Goal: Download file/media

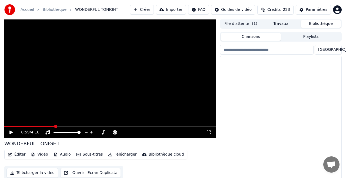
scroll to position [799, 0]
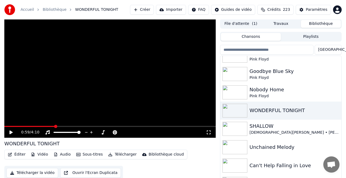
click at [11, 132] on icon at bounding box center [10, 133] width 3 height 4
click at [121, 155] on button "Télécharger" at bounding box center [122, 155] width 33 height 8
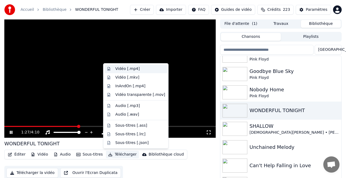
click at [124, 68] on div "Vidéo [.mp4]" at bounding box center [127, 68] width 24 height 5
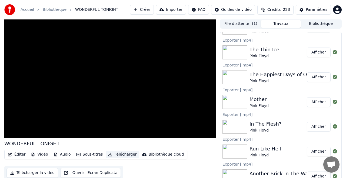
scroll to position [0, 0]
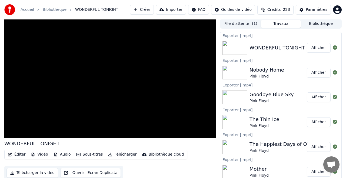
click at [320, 24] on button "Bibliothèque" at bounding box center [321, 24] width 40 height 8
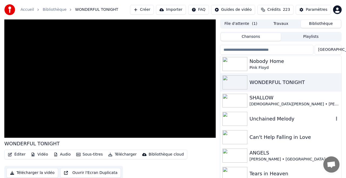
scroll to position [834, 0]
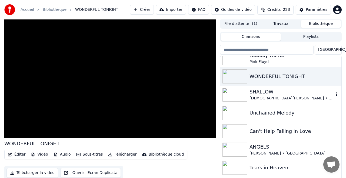
click at [265, 91] on div "SHALLOW" at bounding box center [291, 92] width 84 height 8
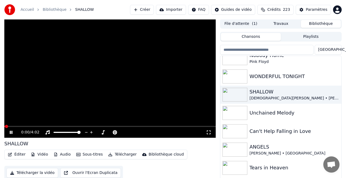
click at [125, 154] on button "Télécharger" at bounding box center [122, 155] width 33 height 8
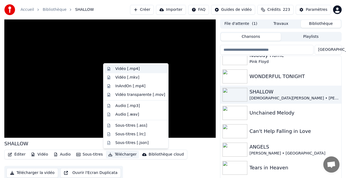
click at [129, 69] on div "Vidéo [.mp4]" at bounding box center [127, 68] width 24 height 5
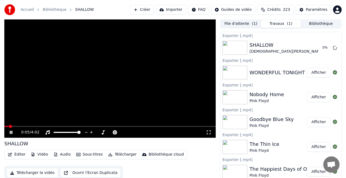
click at [321, 23] on button "Bibliothèque" at bounding box center [321, 24] width 40 height 8
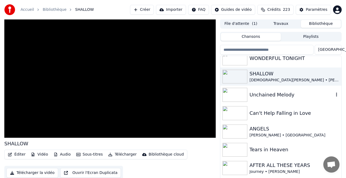
scroll to position [853, 0]
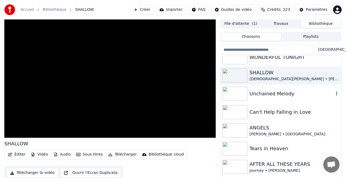
click at [267, 94] on div "Unchained Melody" at bounding box center [291, 94] width 84 height 8
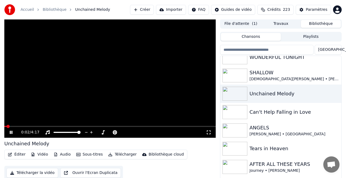
click at [11, 126] on span at bounding box center [109, 126] width 211 height 1
click at [122, 154] on button "Télécharger" at bounding box center [122, 155] width 33 height 8
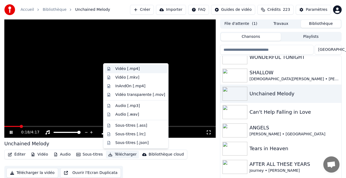
click at [130, 70] on div "Vidéo [.mp4]" at bounding box center [127, 68] width 24 height 5
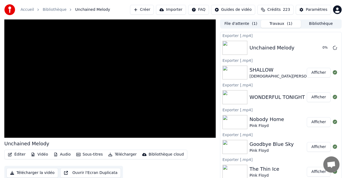
click at [319, 24] on button "Bibliothèque" at bounding box center [321, 24] width 40 height 8
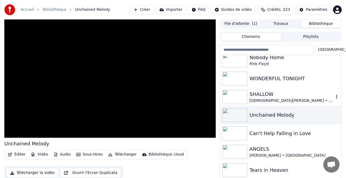
scroll to position [832, 0]
click at [267, 133] on div "Can't Help Falling in Love" at bounding box center [291, 133] width 84 height 8
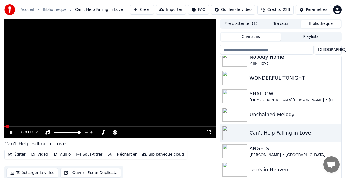
click at [121, 154] on button "Télécharger" at bounding box center [122, 155] width 33 height 8
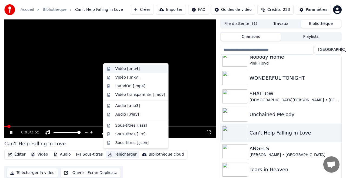
click at [120, 68] on div "Vidéo [.mp4]" at bounding box center [127, 68] width 24 height 5
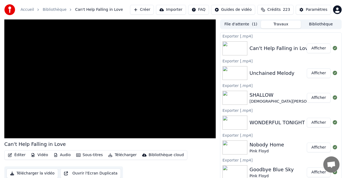
click at [320, 23] on button "Bibliothèque" at bounding box center [321, 25] width 40 height 8
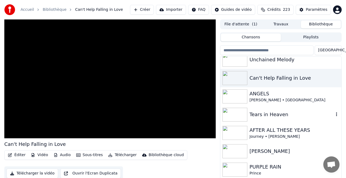
scroll to position [888, 0]
click at [264, 95] on div "ANGELS" at bounding box center [291, 94] width 84 height 8
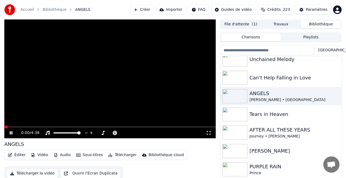
scroll to position [1, 0]
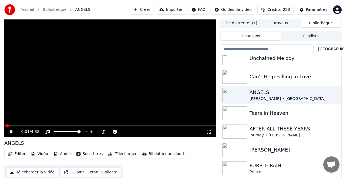
click at [14, 126] on span at bounding box center [109, 125] width 211 height 1
click at [123, 153] on button "Télécharger" at bounding box center [122, 154] width 33 height 8
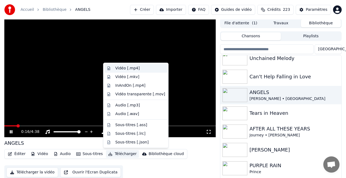
click at [127, 68] on div "Vidéo [.mp4]" at bounding box center [127, 68] width 24 height 5
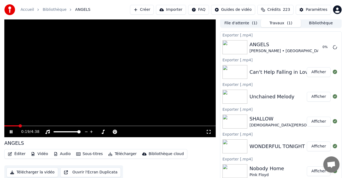
click at [323, 23] on button "Bibliothèque" at bounding box center [321, 23] width 40 height 8
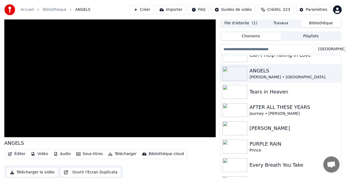
scroll to position [912, 0]
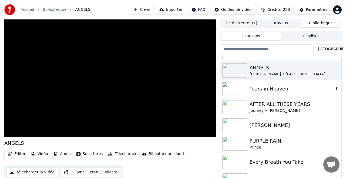
click at [270, 89] on div "Tears in Heaven" at bounding box center [291, 89] width 84 height 8
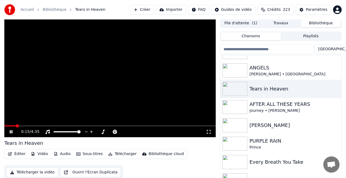
click at [16, 126] on span at bounding box center [109, 125] width 211 height 1
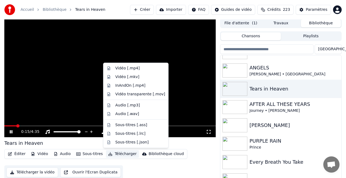
click at [122, 154] on button "Télécharger" at bounding box center [122, 154] width 33 height 8
click at [125, 68] on div "Vidéo [.mp4]" at bounding box center [127, 68] width 24 height 5
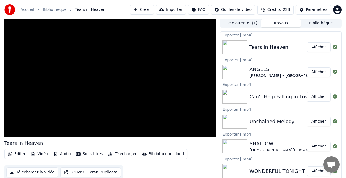
click at [317, 22] on button "Bibliothèque" at bounding box center [321, 23] width 40 height 8
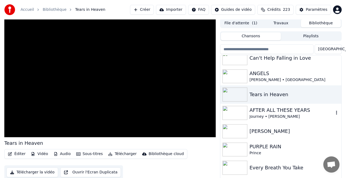
scroll to position [2, 0]
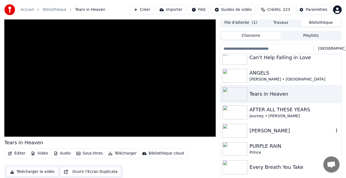
click at [270, 130] on div "[PERSON_NAME]" at bounding box center [291, 131] width 84 height 8
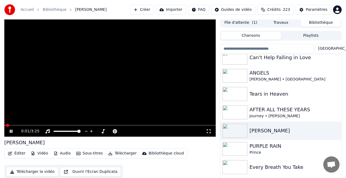
click at [15, 126] on div "0:01 / 3:25" at bounding box center [109, 131] width 211 height 11
click at [16, 125] on span at bounding box center [109, 125] width 211 height 1
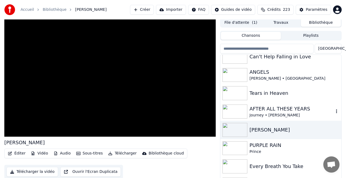
scroll to position [907, 0]
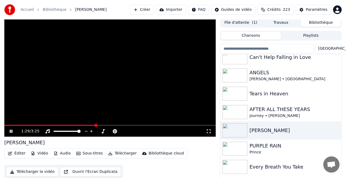
click at [247, 23] on button "File d'attente ( 1 )" at bounding box center [241, 23] width 40 height 8
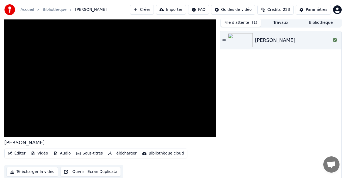
click at [319, 21] on button "Bibliothèque" at bounding box center [321, 23] width 40 height 8
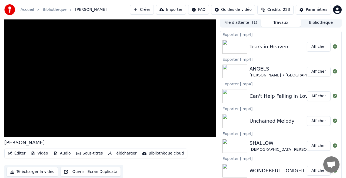
click at [283, 21] on button "Travaux" at bounding box center [281, 23] width 40 height 8
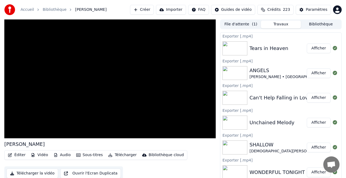
scroll to position [1, 0]
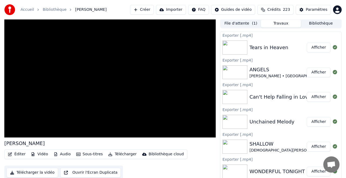
click at [322, 24] on button "Bibliothèque" at bounding box center [321, 24] width 40 height 8
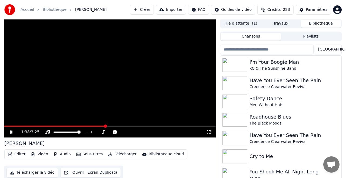
click at [125, 155] on button "Télécharger" at bounding box center [122, 155] width 33 height 8
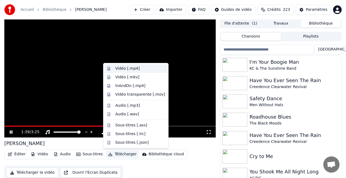
click at [122, 68] on div "Vidéo [.mp4]" at bounding box center [127, 68] width 24 height 5
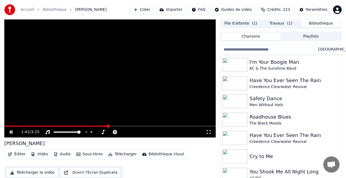
click at [322, 25] on button "Bibliothèque" at bounding box center [321, 24] width 40 height 8
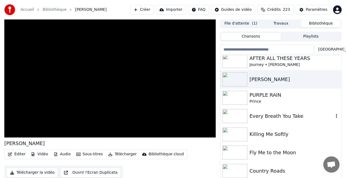
scroll to position [957, 0]
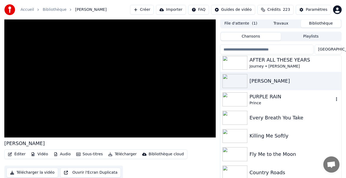
click at [267, 97] on div "PURPLE RAIN" at bounding box center [291, 97] width 84 height 8
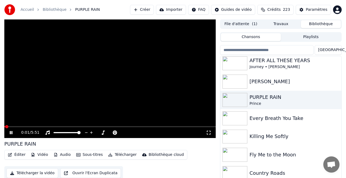
click at [13, 127] on div "0:01 / 5:51" at bounding box center [109, 132] width 211 height 11
click at [11, 128] on div "0:02 / 5:51" at bounding box center [109, 132] width 211 height 11
click at [12, 128] on span at bounding box center [13, 126] width 3 height 3
click at [11, 132] on icon at bounding box center [11, 132] width 3 height 3
click at [11, 132] on icon at bounding box center [10, 133] width 3 height 4
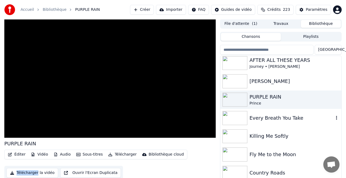
scroll to position [0, 0]
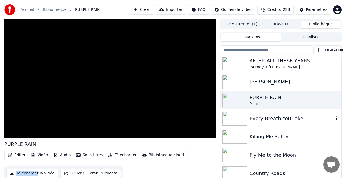
click at [265, 118] on div "Every Breath You Take" at bounding box center [291, 119] width 84 height 8
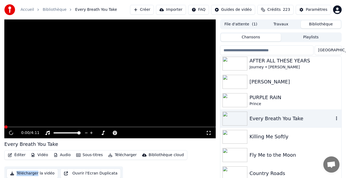
scroll to position [2, 0]
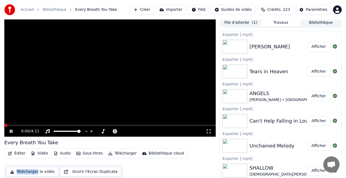
click at [281, 22] on button "Travaux" at bounding box center [281, 23] width 40 height 8
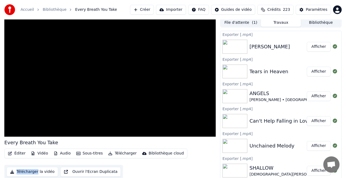
click at [328, 22] on button "Bibliothèque" at bounding box center [321, 23] width 40 height 8
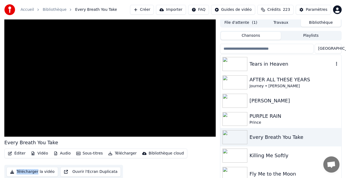
scroll to position [937, 0]
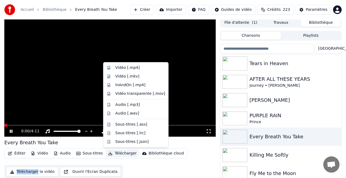
click at [121, 153] on button "Télécharger" at bounding box center [122, 154] width 33 height 8
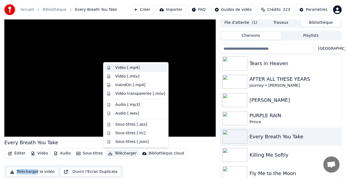
click at [124, 67] on div "Vidéo [.mp4]" at bounding box center [127, 67] width 24 height 5
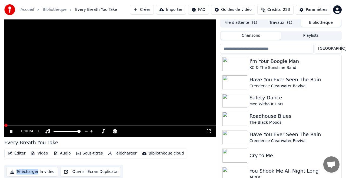
click at [317, 22] on button "Bibliothèque" at bounding box center [321, 23] width 40 height 8
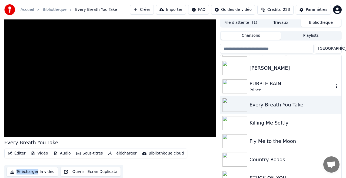
scroll to position [971, 0]
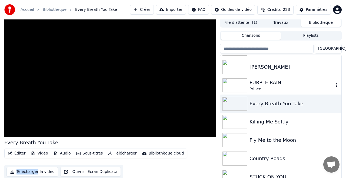
click at [262, 83] on div "PURPLE RAIN" at bounding box center [291, 83] width 84 height 8
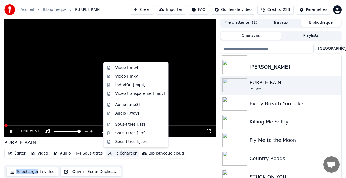
click at [123, 153] on button "Télécharger" at bounding box center [122, 154] width 33 height 8
click at [122, 67] on div "Vidéo [.mp4]" at bounding box center [127, 67] width 24 height 5
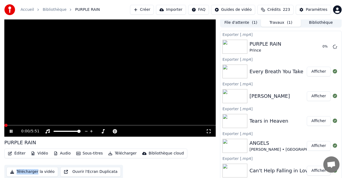
click at [326, 21] on button "Bibliothèque" at bounding box center [321, 23] width 40 height 8
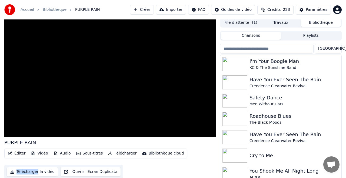
click at [320, 22] on button "Bibliothèque" at bounding box center [321, 23] width 40 height 8
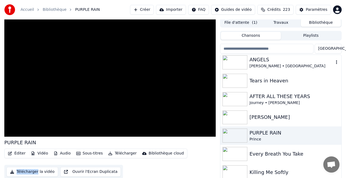
scroll to position [922, 0]
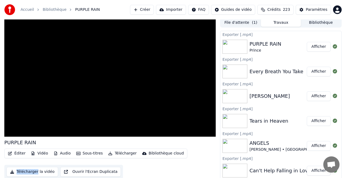
click at [278, 21] on button "Travaux" at bounding box center [281, 23] width 40 height 8
click at [319, 22] on button "Bibliothèque" at bounding box center [321, 23] width 40 height 8
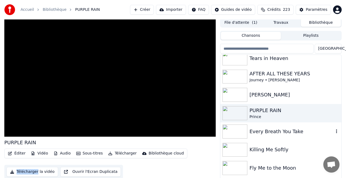
scroll to position [949, 0]
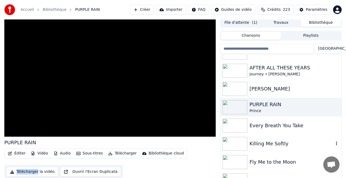
click at [268, 144] on div "Killing Me Softly" at bounding box center [291, 144] width 84 height 8
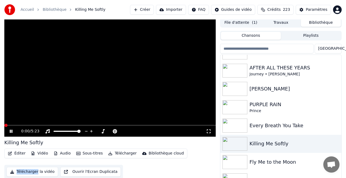
click at [161, 153] on div "Bibliothèque cloud" at bounding box center [166, 153] width 35 height 5
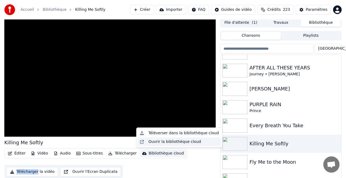
click at [174, 141] on div "Ouvrir la bibliothèque cloud" at bounding box center [174, 141] width 53 height 5
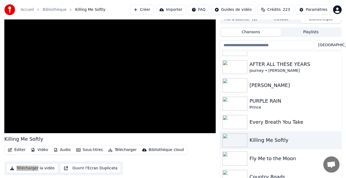
scroll to position [6, 0]
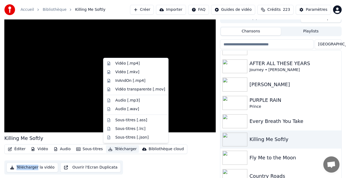
click at [125, 149] on button "Télécharger" at bounding box center [122, 149] width 33 height 8
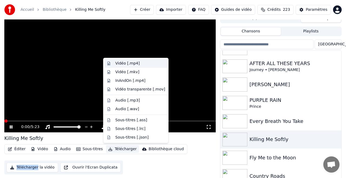
click at [122, 63] on div "Vidéo [.mp4]" at bounding box center [127, 63] width 24 height 5
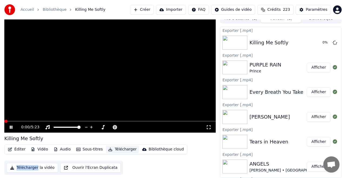
scroll to position [0, 0]
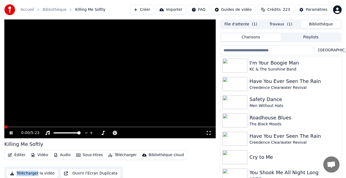
click at [319, 25] on button "Bibliothèque" at bounding box center [321, 25] width 40 height 8
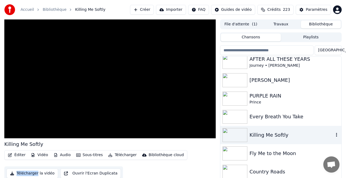
scroll to position [961, 0]
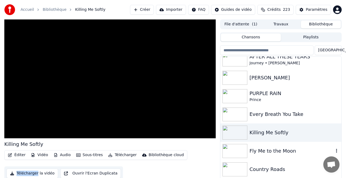
click at [270, 152] on div "Fly Me to the Moon" at bounding box center [291, 151] width 84 height 8
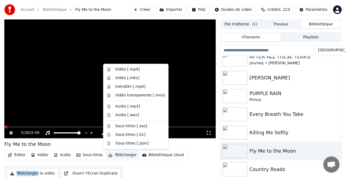
click at [125, 155] on button "Télécharger" at bounding box center [122, 155] width 33 height 8
click at [122, 68] on div "Vidéo [.mp4]" at bounding box center [127, 69] width 24 height 5
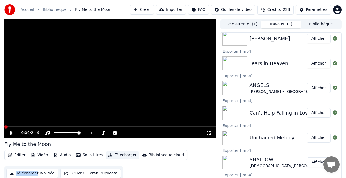
scroll to position [116, 0]
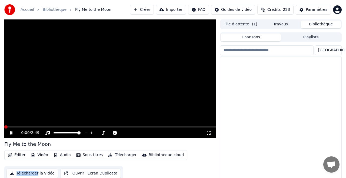
click at [327, 24] on button "Bibliothèque" at bounding box center [321, 25] width 40 height 8
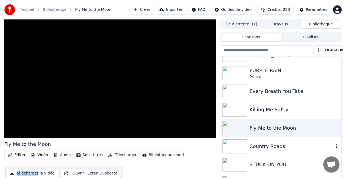
scroll to position [985, 0]
click at [272, 146] on div "Country Roads" at bounding box center [291, 146] width 84 height 8
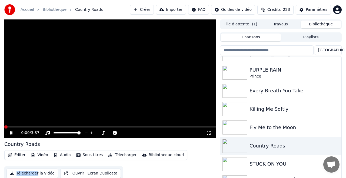
click at [123, 155] on button "Télécharger" at bounding box center [122, 155] width 33 height 8
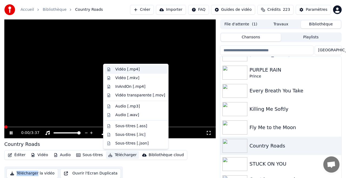
click at [123, 68] on div "Vidéo [.mp4]" at bounding box center [127, 69] width 24 height 5
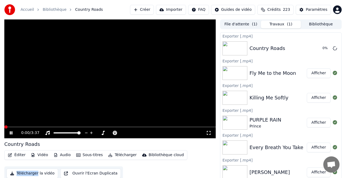
click at [313, 24] on button "Bibliothèque" at bounding box center [321, 25] width 40 height 8
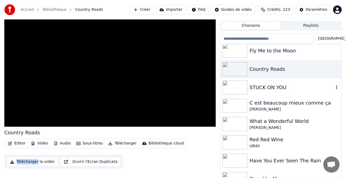
scroll to position [1056, 0]
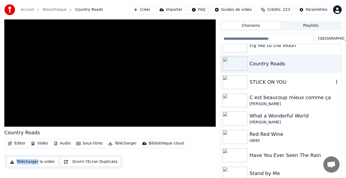
click at [270, 82] on div "STUCK ON YOU" at bounding box center [291, 82] width 84 height 8
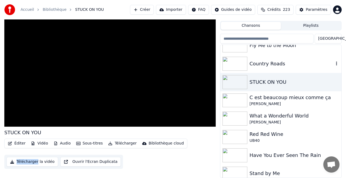
click at [268, 62] on div "Country Roads" at bounding box center [291, 64] width 84 height 8
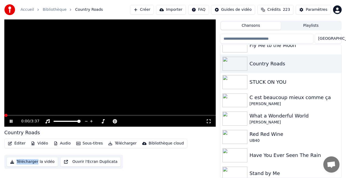
click at [11, 115] on span at bounding box center [109, 115] width 211 height 1
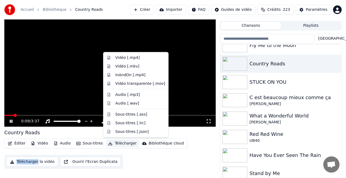
click at [125, 143] on button "Télécharger" at bounding box center [122, 144] width 33 height 8
click at [123, 58] on div "Vidéo [.mp4]" at bounding box center [127, 57] width 24 height 5
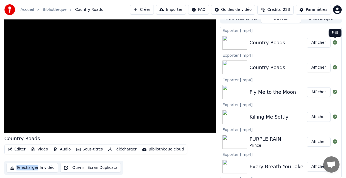
click at [336, 44] on icon at bounding box center [335, 42] width 4 height 4
click at [335, 68] on icon at bounding box center [335, 67] width 4 height 4
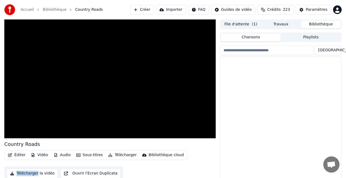
click at [318, 24] on button "Bibliothèque" at bounding box center [321, 25] width 40 height 8
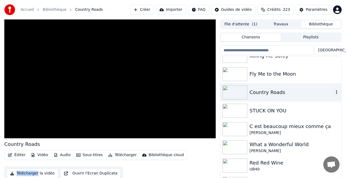
scroll to position [1039, 0]
click at [269, 111] on div "STUCK ON YOU" at bounding box center [291, 110] width 84 height 8
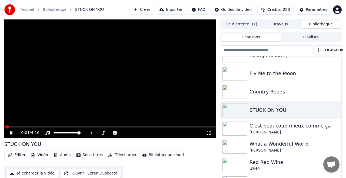
click at [14, 128] on div "0:01 / 4:16" at bounding box center [109, 133] width 211 height 11
click at [16, 127] on span at bounding box center [109, 126] width 211 height 1
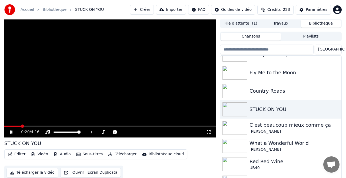
scroll to position [2, 0]
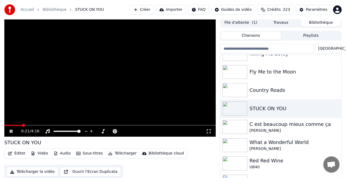
click at [123, 154] on button "Télécharger" at bounding box center [122, 154] width 33 height 8
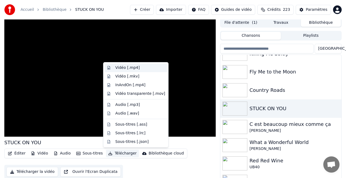
click at [123, 67] on div "Vidéo [.mp4]" at bounding box center [127, 67] width 24 height 5
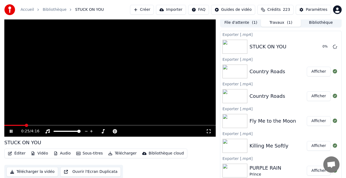
click at [329, 22] on button "Bibliothèque" at bounding box center [321, 23] width 40 height 8
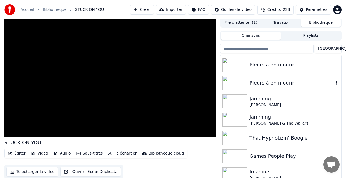
scroll to position [1249, 0]
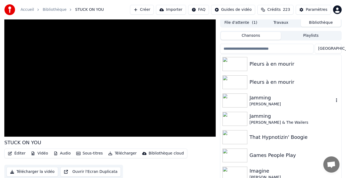
click at [261, 98] on div "Jamming" at bounding box center [291, 98] width 84 height 8
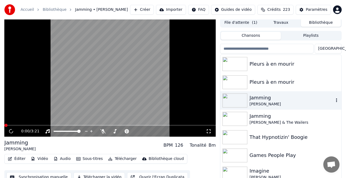
scroll to position [1250, 0]
click at [23, 125] on span at bounding box center [109, 125] width 211 height 1
click at [279, 21] on button "Travaux" at bounding box center [281, 23] width 40 height 8
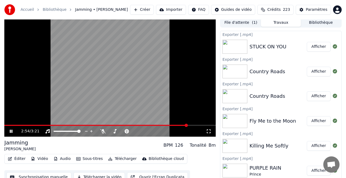
click at [12, 132] on icon at bounding box center [11, 131] width 3 height 3
